Goal: Information Seeking & Learning: Learn about a topic

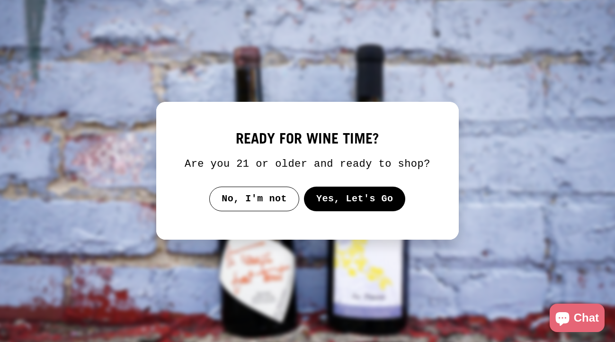
click at [349, 211] on button "Yes, Let's Go" at bounding box center [355, 199] width 102 height 25
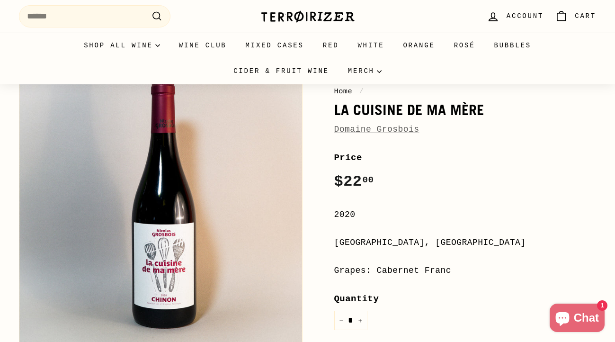
scroll to position [97, 0]
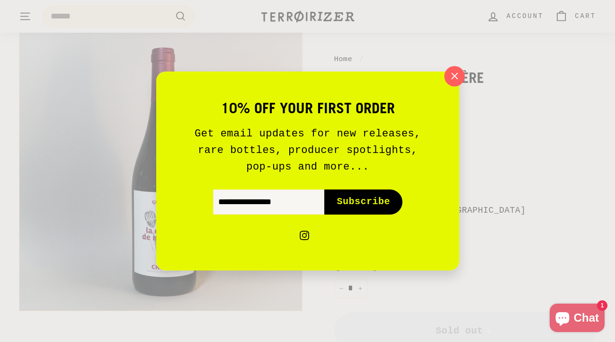
click at [457, 72] on icon "button" at bounding box center [454, 76] width 14 height 14
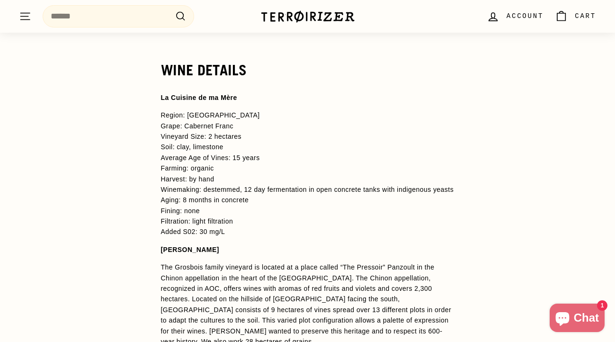
scroll to position [713, 0]
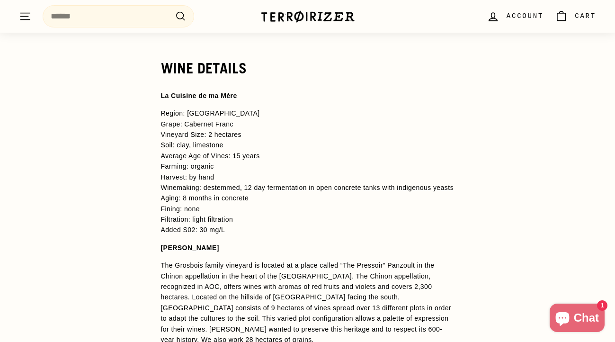
click at [200, 223] on span "Grape: Cabernet Franc Vineyard Size: 2 hectares Soil: clay, limestone Average A…" at bounding box center [307, 177] width 293 height 114
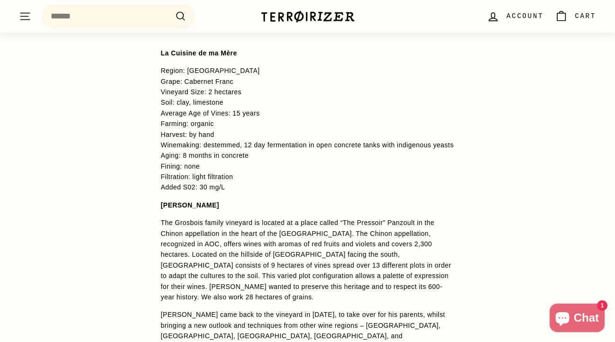
scroll to position [835, 0]
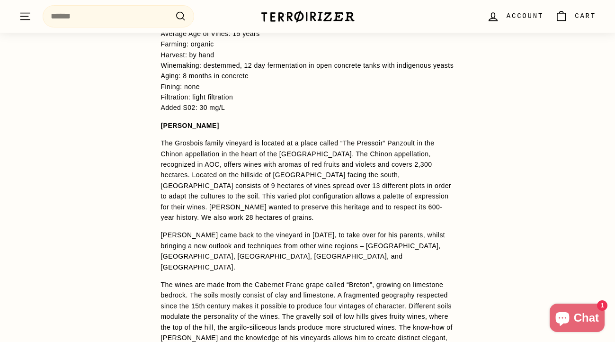
drag, startPoint x: 222, startPoint y: 168, endPoint x: 254, endPoint y: 173, distance: 32.6
click at [224, 167] on p "The Grosbois family vineyard is located at a place called “The Pressoir” Panzou…" at bounding box center [308, 180] width 294 height 85
click at [256, 170] on p "The Grosbois family vineyard is located at a place called “The Pressoir” Panzou…" at bounding box center [308, 180] width 294 height 85
drag, startPoint x: 250, startPoint y: 192, endPoint x: 301, endPoint y: 192, distance: 51.1
click at [267, 179] on span "The Chinon appellation, recognized in AOC, offers wines with aromas of red frui…" at bounding box center [296, 164] width 271 height 29
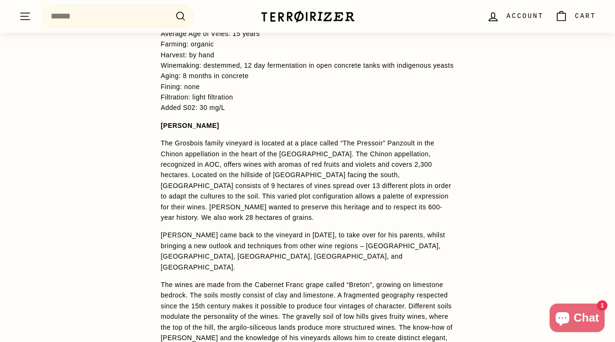
click at [301, 179] on span "The Chinon appellation, recognized in AOC, offers wines with aromas of red frui…" at bounding box center [296, 164] width 271 height 29
drag, startPoint x: 271, startPoint y: 192, endPoint x: 288, endPoint y: 192, distance: 16.6
click at [288, 179] on span "The Chinon appellation, recognized in AOC, offers wines with aromas of red frui…" at bounding box center [296, 164] width 271 height 29
click at [317, 192] on p "The Grosbois family vineyard is located at a place called “The Pressoir” Panzou…" at bounding box center [308, 180] width 294 height 85
drag, startPoint x: 323, startPoint y: 188, endPoint x: 378, endPoint y: 189, distance: 54.9
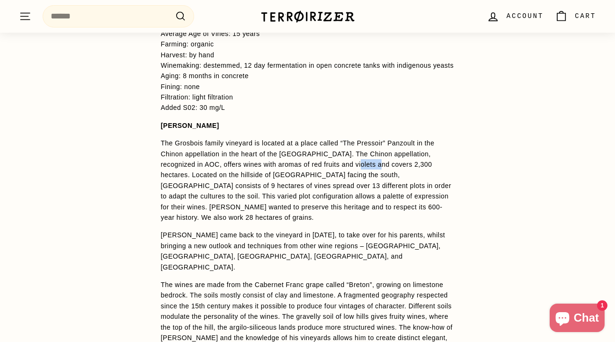
click at [344, 179] on span "The Chinon appellation, recognized in AOC, offers wines with aromas of red frui…" at bounding box center [296, 164] width 271 height 29
click at [382, 179] on span "The Chinon appellation, recognized in AOC, offers wines with aromas of red frui…" at bounding box center [296, 164] width 271 height 29
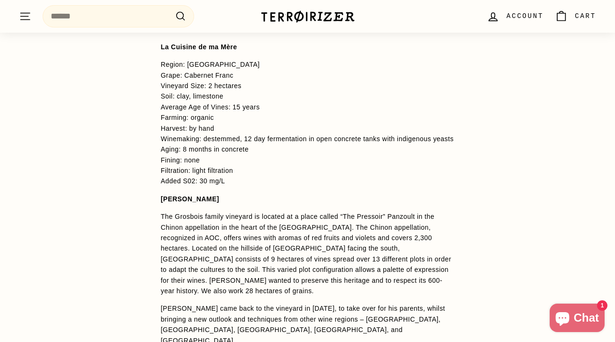
scroll to position [763, 0]
drag, startPoint x: 260, startPoint y: 155, endPoint x: 316, endPoint y: 153, distance: 55.4
click at [288, 152] on span "Grape: Cabernet Franc Vineyard Size: 2 hectares Soil: clay, limestone Average A…" at bounding box center [307, 128] width 293 height 114
click at [316, 153] on span "Grape: Cabernet Franc Vineyard Size: 2 hectares Soil: clay, limestone Average A…" at bounding box center [307, 128] width 293 height 114
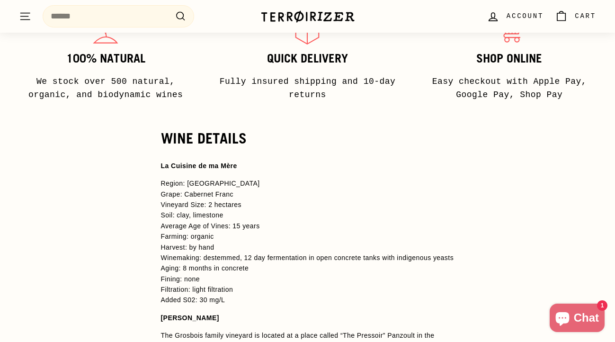
scroll to position [706, 0]
